Goal: Task Accomplishment & Management: Complete application form

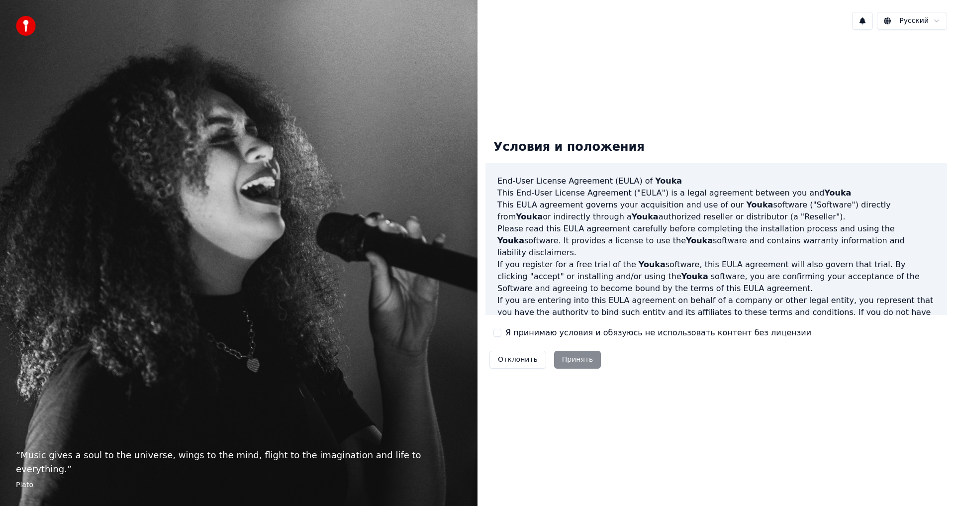
click at [508, 333] on label "Я принимаю условия и обязуюсь не использовать контент без лицензии" at bounding box center [658, 333] width 306 height 12
click at [501, 333] on button "Я принимаю условия и обязуюсь не использовать контент без лицензии" at bounding box center [497, 333] width 8 height 8
click at [554, 358] on button "Принять" at bounding box center [577, 360] width 47 height 18
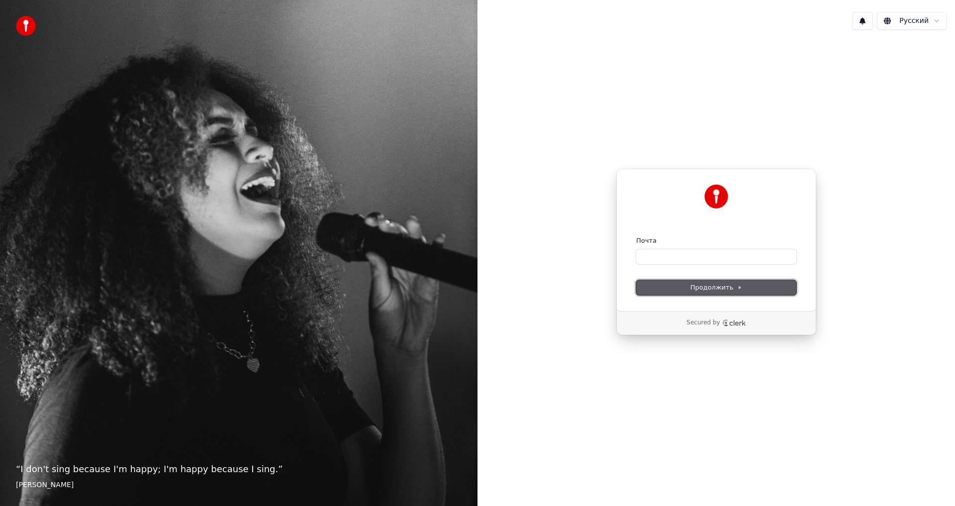
click at [737, 285] on icon at bounding box center [739, 287] width 5 height 5
click at [737, 286] on icon at bounding box center [739, 287] width 5 height 5
